Goal: Task Accomplishment & Management: Manage account settings

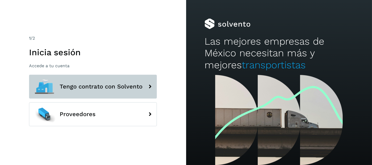
click at [113, 88] on span "Tengo contrato con Solvento" at bounding box center [101, 87] width 83 height 6
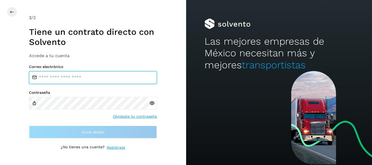
click at [53, 78] on input "email" at bounding box center [93, 77] width 128 height 13
type input "**********"
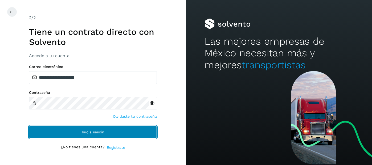
click at [85, 133] on span "Inicia sesión" at bounding box center [93, 132] width 23 height 4
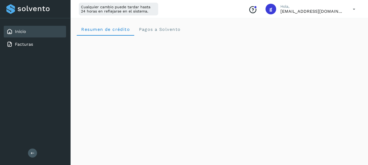
click at [31, 151] on icon at bounding box center [33, 153] width 4 height 4
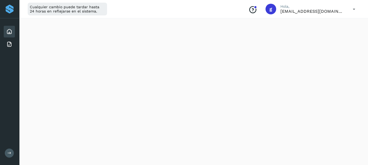
scroll to position [349, 0]
